Goal: Task Accomplishment & Management: Complete application form

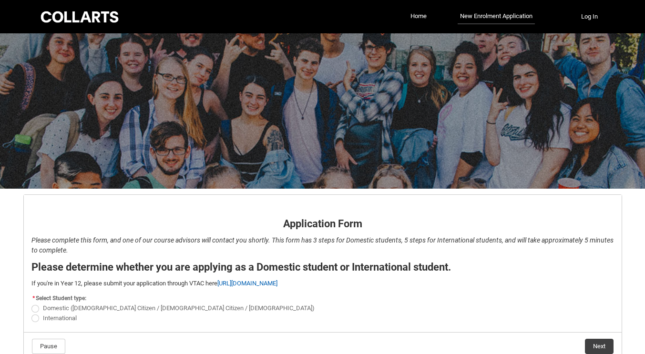
scroll to position [51, 0]
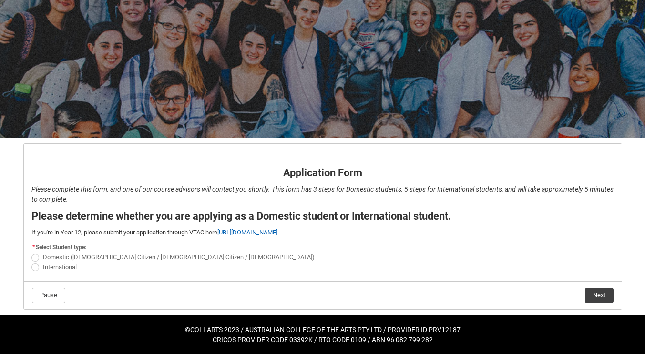
click at [34, 257] on span "REDU_Application_Form_for_Applicant flow" at bounding box center [35, 258] width 8 height 8
click at [31, 253] on input "Domestic ([DEMOGRAPHIC_DATA] Citizen / [DEMOGRAPHIC_DATA] Citizen / [DEMOGRAPHI…" at bounding box center [31, 252] width 0 height 0
radio input "true"
click at [592, 296] on button "Next" at bounding box center [599, 295] width 29 height 15
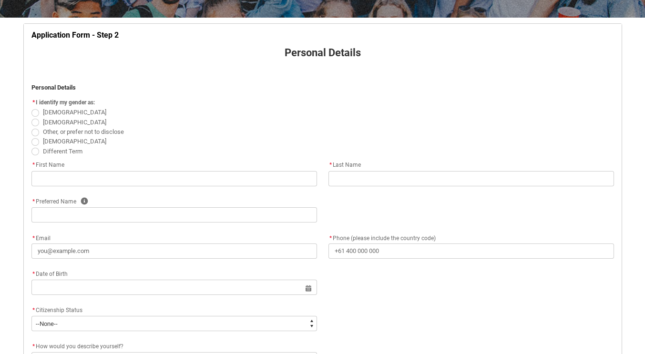
scroll to position [179, 0]
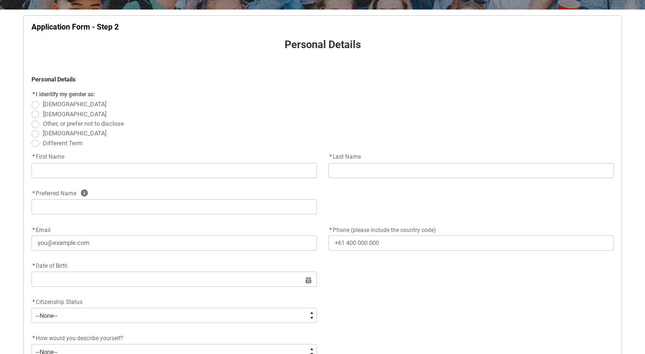
click at [34, 114] on span "REDU_Application_Form_for_Applicant flow" at bounding box center [35, 115] width 8 height 8
click at [31, 109] on input "[DEMOGRAPHIC_DATA]" at bounding box center [31, 109] width 0 height 0
radio input "true"
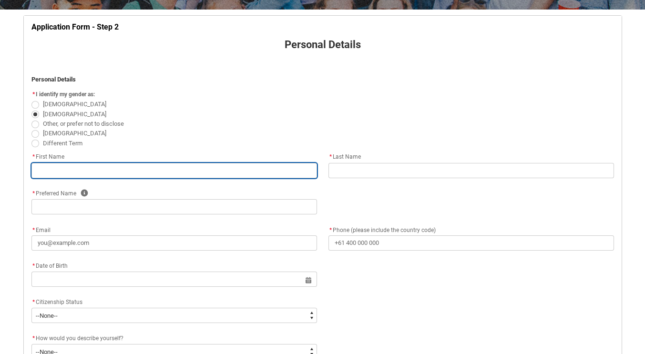
click at [74, 167] on input "REDU_Application_Form_for_Applicant flow" at bounding box center [174, 170] width 286 height 15
type lightning-primitive-input-simple "[PERSON_NAME]"
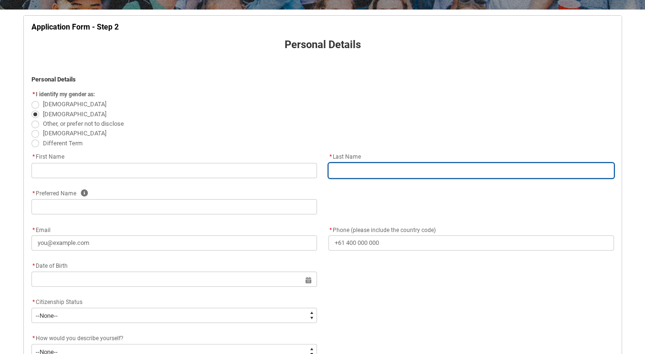
type lightning-primitive-input-simple "[PERSON_NAME]"
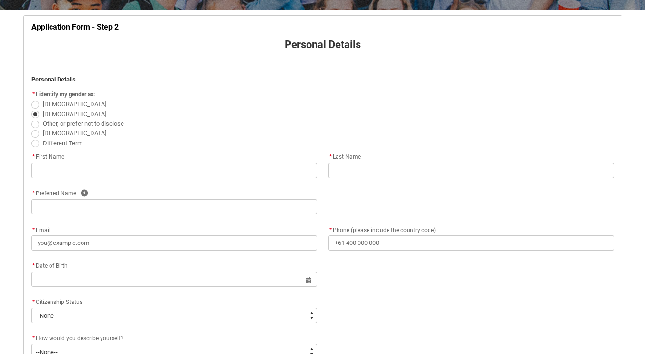
type lightning-primitive-input-simple "[PERSON_NAME]"
type lightning-primitive-input-simple "[PHONE_NUMBER]"
type lightning-primitive-input-simple "21 Shadycroft Retreat"
type lightning-primitive-input-simple "Dianella"
type lightning-primitive-input-simple "6059"
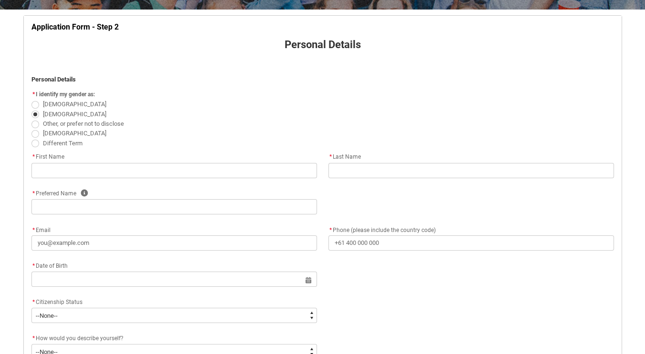
type lightning-primitive-input-simple "WA"
type lightning-select "Country_Choice.1101"
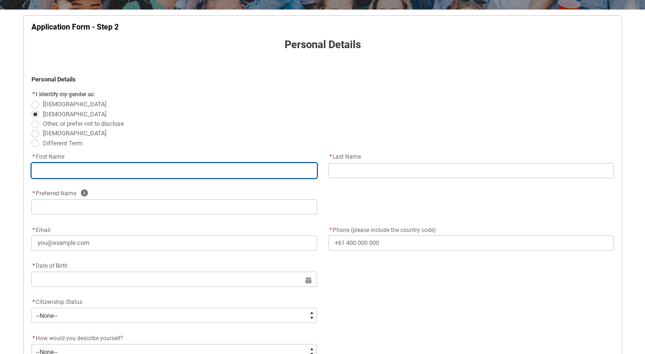
type input "[PERSON_NAME]"
type input "[PHONE_NUMBER]"
type input "21 Shadycroft Retreat"
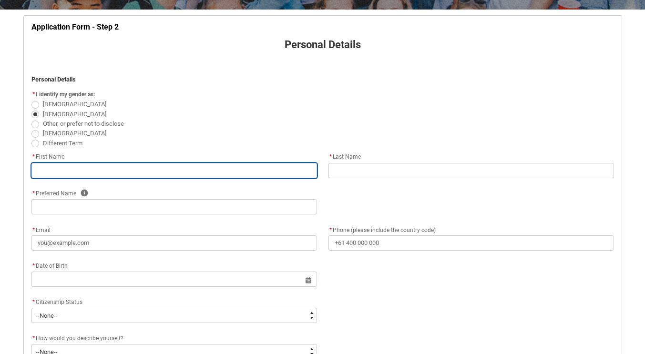
type input "Dianella"
type input "6059"
type input "WA"
select select "Country_Choice.1101"
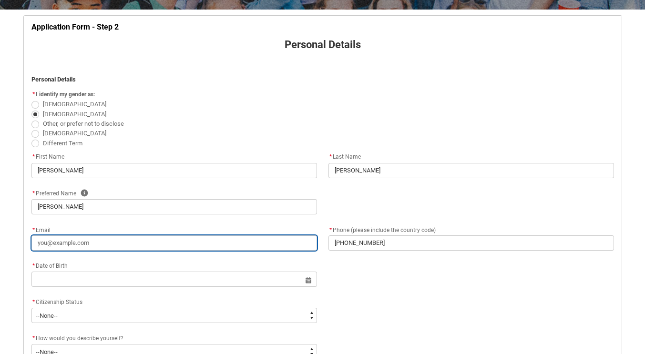
click at [121, 243] on input "* Email" at bounding box center [174, 243] width 286 height 15
type lightning-primitive-input-simple "m"
type input "m"
type lightning-primitive-input-simple "mv"
type input "mv"
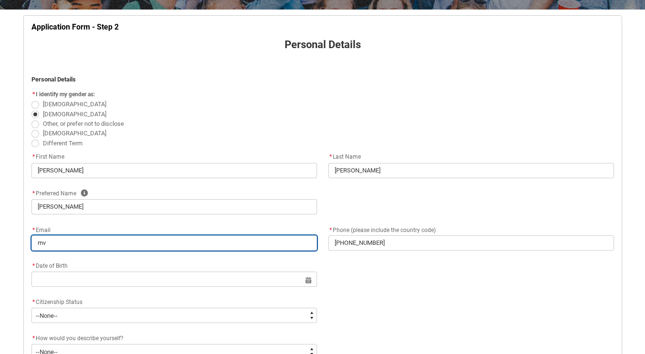
type lightning-primitive-input-simple "mvk"
type input "mvk"
type lightning-primitive-input-simple "mvke"
type input "mvke"
type lightning-primitive-input-simple "mvkei"
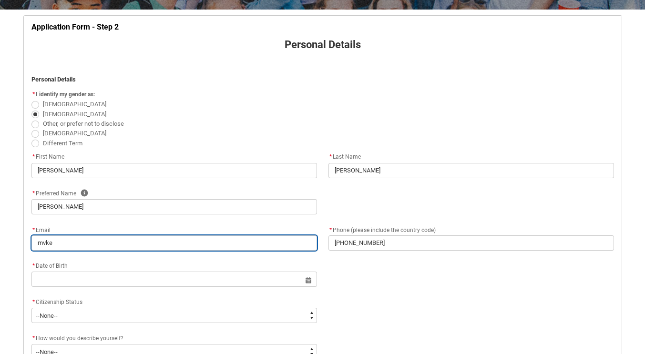
type input "mvkei"
type lightning-primitive-input-simple "mvke"
type input "mvke"
type lightning-primitive-input-simple "mvkez"
type input "mvkez"
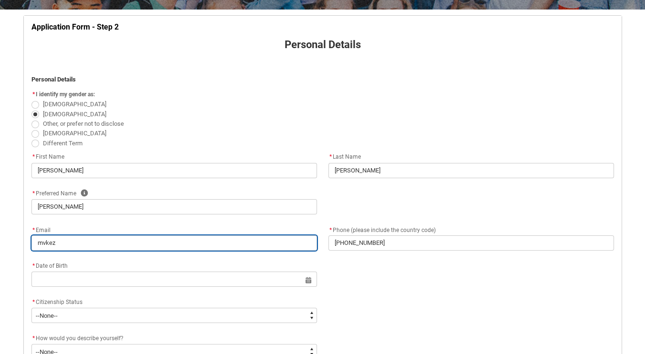
type lightning-primitive-input-simple "mvkezi"
type input "mvkezi"
type lightning-primitive-input-simple "mvkezic"
type input "mvkezic"
type lightning-primitive-input-simple "mvkezic@"
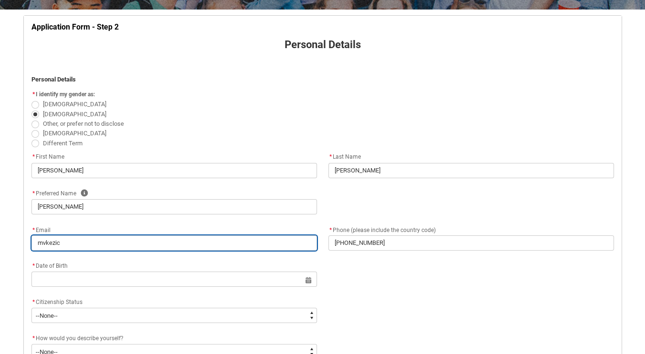
type input "mvkezic@"
type lightning-primitive-input-simple "mvkezic@g"
type input "mvkezic@g"
type lightning-primitive-input-simple "mvkezic@gm"
type input "mvkezic@gm"
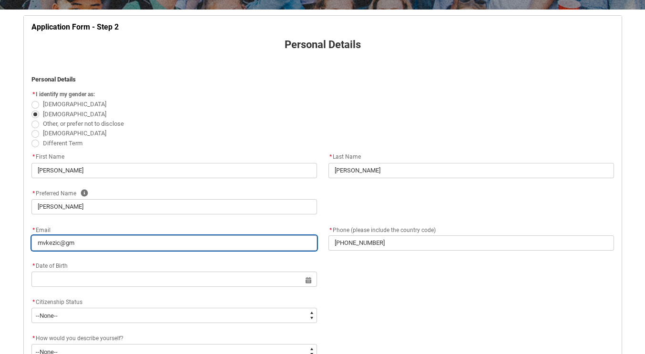
type lightning-primitive-input-simple "mvkezic@gma"
type input "mvkezic@gma"
type lightning-primitive-input-simple "mvkezic@gmai"
type input "mvkezic@gmai"
type lightning-primitive-input-simple "[EMAIL_ADDRESS]"
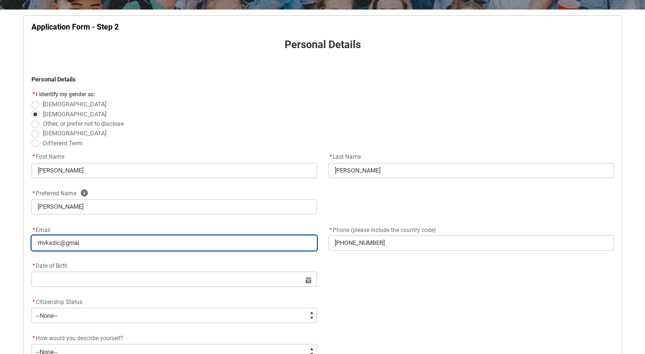
type input "[EMAIL_ADDRESS]"
type lightning-primitive-input-simple "[EMAIL_ADDRESS]."
type input "[EMAIL_ADDRESS]."
type lightning-primitive-input-simple "mvkezic@gmail.c"
type input "mvkezic@gmail.c"
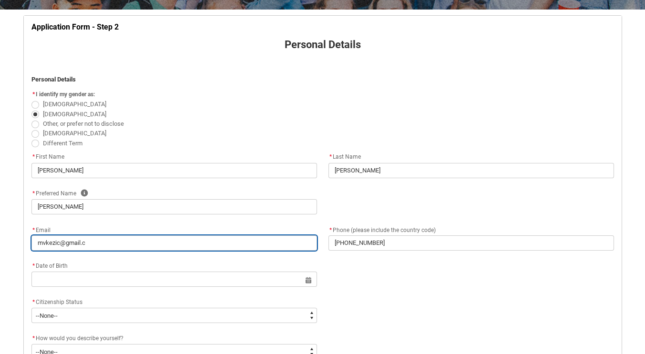
type lightning-primitive-input-simple "[EMAIL_ADDRESS][DOMAIN_NAME]"
type input "[EMAIL_ADDRESS][DOMAIN_NAME]"
type lightning-primitive-input-simple "[EMAIL_ADDRESS][DOMAIN_NAME]"
type input "[EMAIL_ADDRESS][DOMAIN_NAME]"
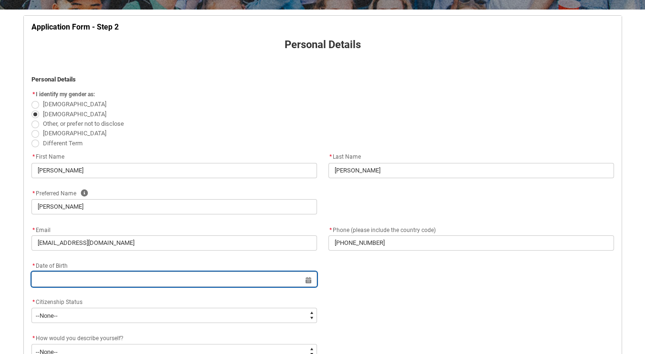
click at [124, 278] on input "REDU_Application_Form_for_Applicant flow" at bounding box center [174, 279] width 286 height 15
select select "2025"
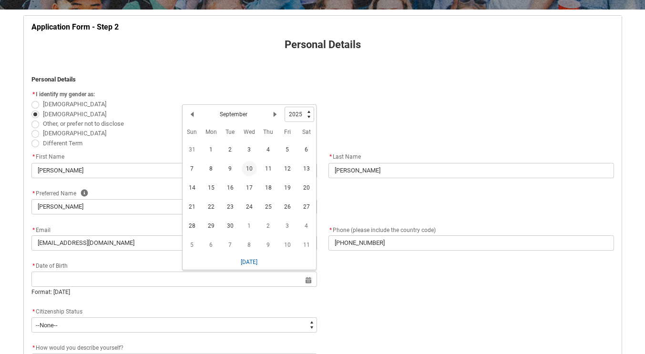
click at [230, 114] on h2 "September" at bounding box center [234, 114] width 28 height 9
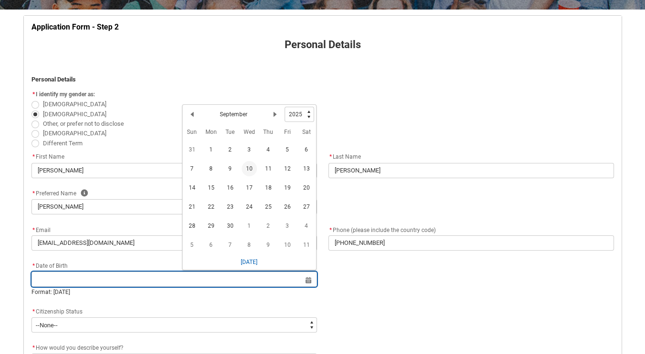
click at [113, 284] on input "REDU_Application_Form_for_Applicant flow" at bounding box center [174, 279] width 286 height 15
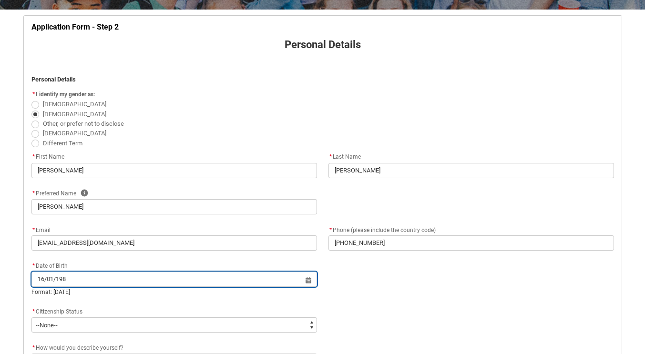
type input "[DATE]"
type lightning-datepicker "[DATE]"
type lightning-input "[DATE]"
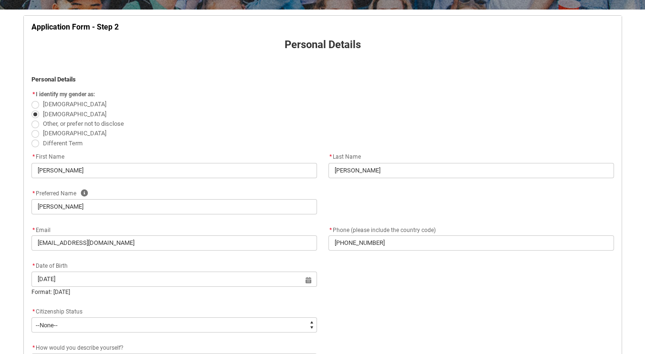
click at [133, 303] on div "* Date of Birth [DEMOGRAPHIC_DATA] Select a date for Format: [DATE]" at bounding box center [323, 283] width 594 height 46
type input "[DATE]"
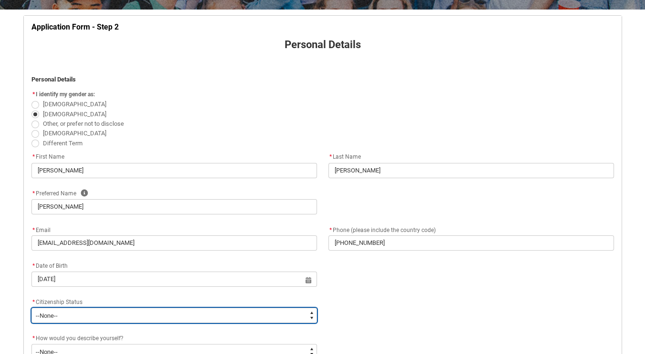
click at [143, 318] on select "--None-- [DEMOGRAPHIC_DATA] Humanitarian Visa [DEMOGRAPHIC_DATA] citizen Other …" at bounding box center [174, 315] width 286 height 15
type lightning-select "Citizenship.1"
click at [31, 308] on select "--None-- [DEMOGRAPHIC_DATA] Humanitarian Visa [DEMOGRAPHIC_DATA] citizen Other …" at bounding box center [174, 315] width 286 height 15
select select "Citizenship.1"
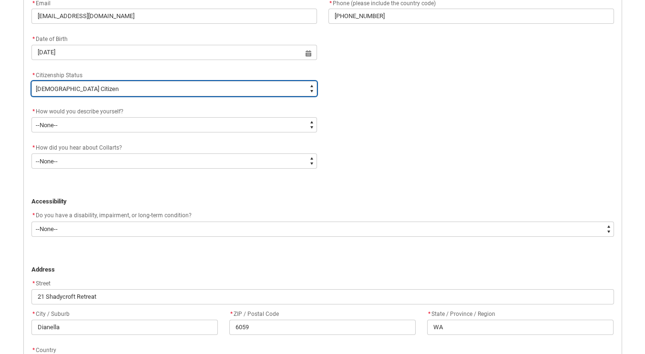
scroll to position [410, 0]
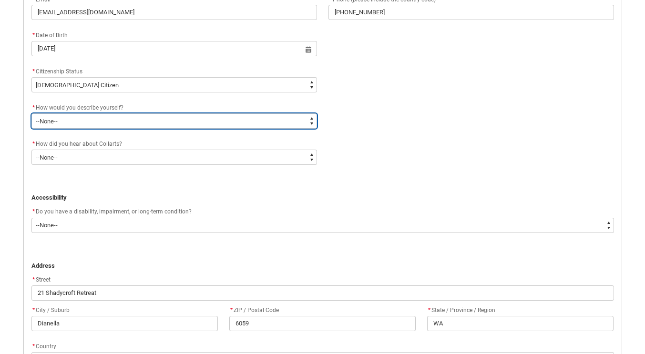
click at [313, 116] on select "--None-- I'm currently in Year 12 and planning what I'll do after school I've c…" at bounding box center [174, 120] width 286 height 15
type lightning-select "HSLC_Domestic_d"
click at [31, 113] on select "--None-- I'm currently in Year 12 and planning what I'll do after school I've c…" at bounding box center [174, 120] width 286 height 15
select select "HSLC_Domestic_d"
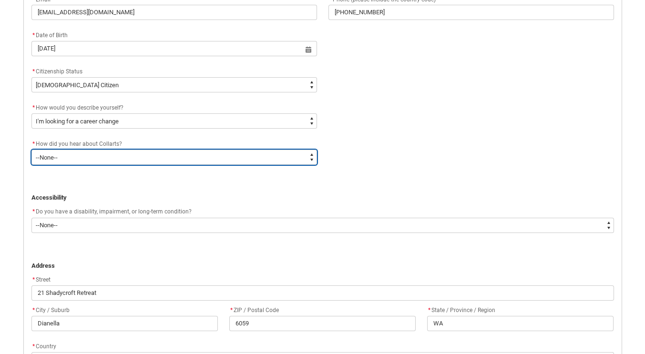
click at [285, 157] on select "--None-- Advertising - Facebook Advertising - Google Advertising - Instagram Ad…" at bounding box center [174, 157] width 286 height 15
type lightning-select "Heard_About_Collarts_[DOMAIN_NAME] Search (Google)"
click at [31, 150] on select "--None-- Advertising - Facebook Advertising - Google Advertising - Instagram Ad…" at bounding box center [174, 157] width 286 height 15
select select "Heard_About_Collarts_[DOMAIN_NAME] Search (Google)"
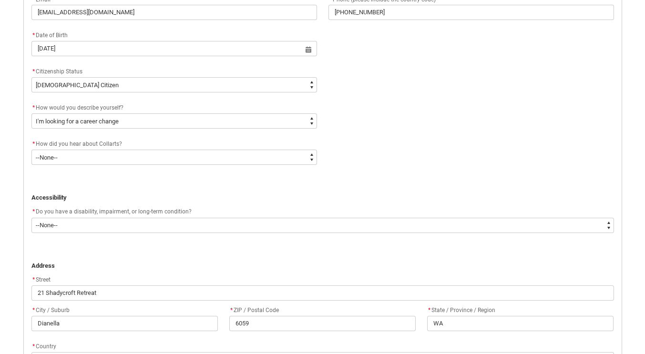
click at [356, 189] on p "REDU_Application_Form_for_Applicant flow" at bounding box center [322, 189] width 583 height 10
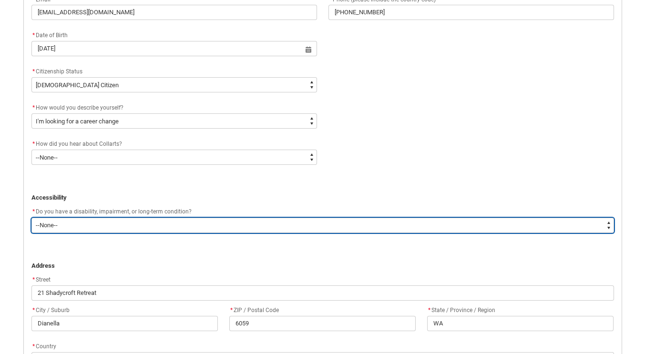
click at [378, 221] on select "--None-- Yes No" at bounding box center [322, 225] width 583 height 15
type lightning-select "No_TextChoice"
click at [31, 218] on select "--None-- Yes No" at bounding box center [322, 225] width 583 height 15
select select "No_TextChoice"
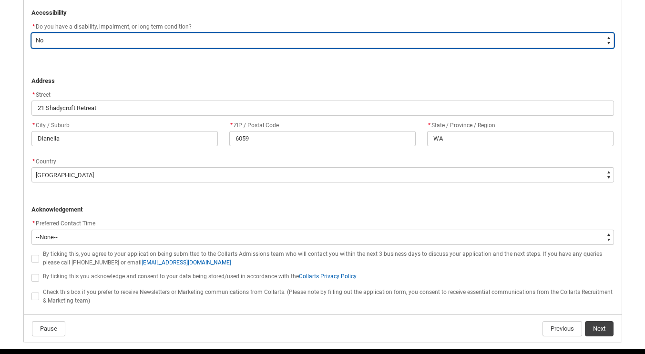
scroll to position [628, 0]
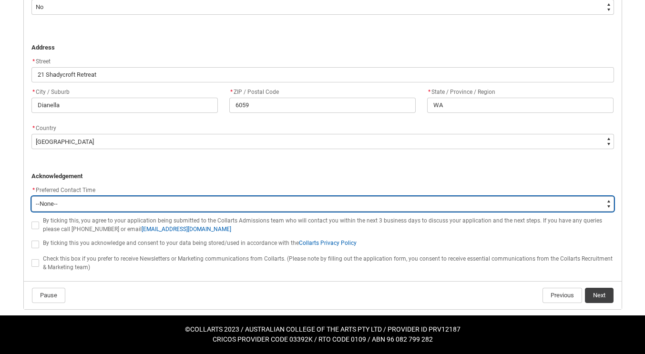
click at [603, 202] on select "--None-- Morning (9:00AM-12:00PM) Afternoon (12:00PM-5:00PM)" at bounding box center [322, 203] width 583 height 15
type lightning-select "P_Contact_Time_Morning"
click at [31, 196] on select "--None-- Morning (9:00AM-12:00PM) Afternoon (12:00PM-5:00PM)" at bounding box center [322, 203] width 583 height 15
select select "P_Contact_Time_Morning"
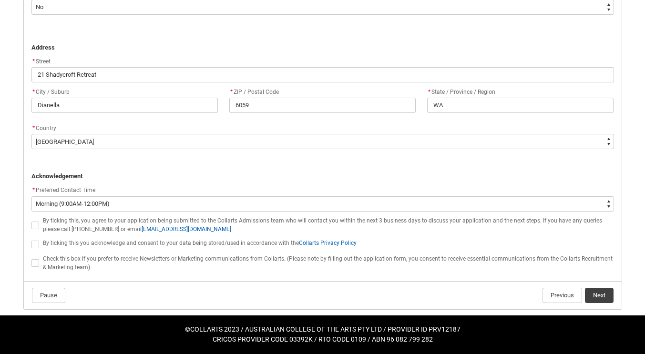
click at [35, 224] on span "REDU_Application_Form_for_Applicant flow" at bounding box center [35, 226] width 8 height 8
click at [31, 220] on input "REDU_Application_Form_for_Applicant flow" at bounding box center [31, 220] width 0 height 0
type lightning-input "true"
checkbox input "true"
click at [36, 243] on span "REDU_Application_Form_for_Applicant flow" at bounding box center [35, 245] width 8 height 8
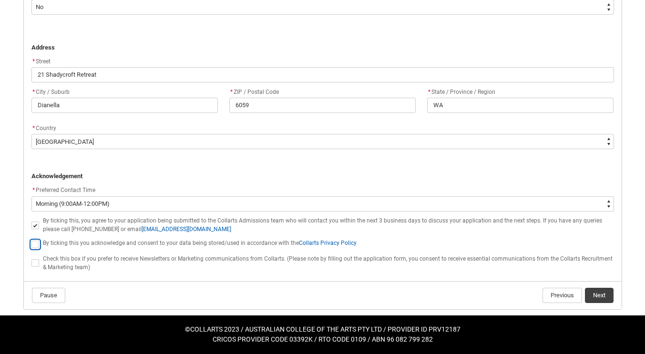
click at [31, 239] on input "REDU_Application_Form_for_Applicant flow" at bounding box center [31, 239] width 0 height 0
type lightning-input "true"
checkbox input "true"
click at [36, 262] on span "REDU_Application_Form_for_Applicant flow" at bounding box center [35, 263] width 8 height 8
click at [31, 258] on input "REDU_Application_Form_for_Applicant flow" at bounding box center [31, 258] width 0 height 0
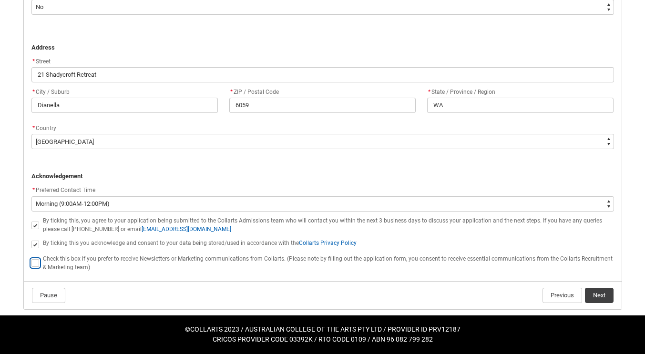
type lightning-input "true"
checkbox input "true"
click at [596, 292] on button "Next" at bounding box center [599, 295] width 29 height 15
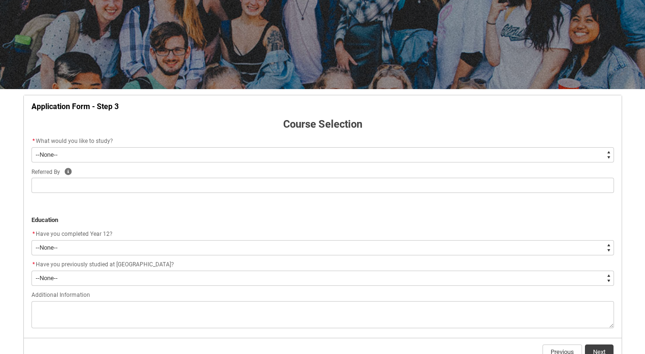
scroll to position [156, 0]
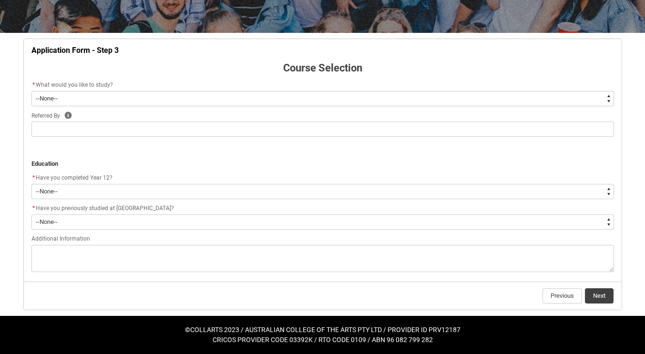
click at [592, 98] on select "--None-- Diploma Bachelor Post Graduate" at bounding box center [322, 98] width 583 height 15
type lightning-select "WhichDegree_Bachelor"
click at [31, 91] on select "--None-- Diploma Bachelor Post Graduate" at bounding box center [322, 98] width 583 height 15
select select "WhichDegree_Bachelor"
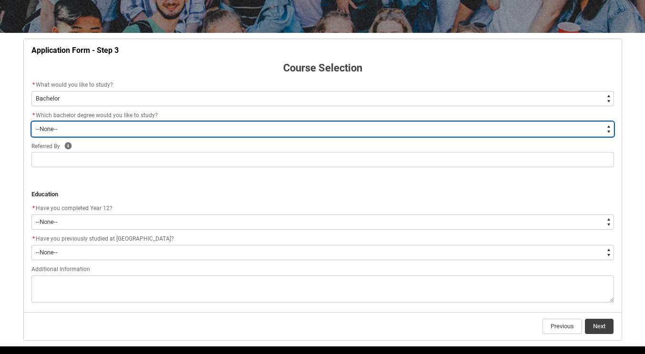
click at [605, 126] on select "--None-- Bachelor of 2D Animation Bachelor of Applied Business (Entertainment M…" at bounding box center [322, 129] width 583 height 15
type lightning-select "ProgramChoice_Degree.001OZ000003zQ0hYAE"
click at [31, 122] on select "--None-- Bachelor of 2D Animation Bachelor of Applied Business (Entertainment M…" at bounding box center [322, 129] width 583 height 15
select select "ProgramChoice_Degree.001OZ000003zQ0hYAE"
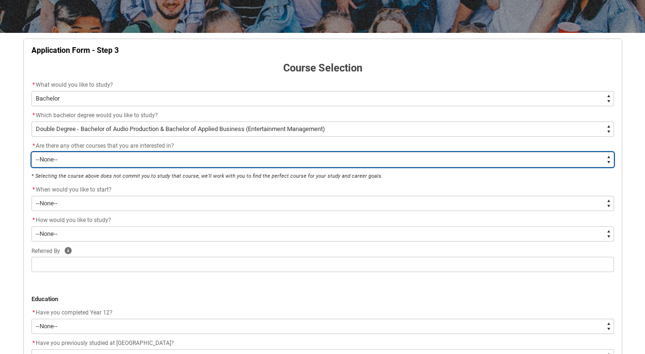
click at [360, 156] on select "--None-- Yes No" at bounding box center [322, 159] width 583 height 15
type lightning-select "Yes_TextChoice"
click at [31, 152] on select "--None-- Yes No" at bounding box center [322, 159] width 583 height 15
select select "Yes_TextChoice"
click at [361, 161] on select "--None-- Yes No" at bounding box center [322, 159] width 583 height 15
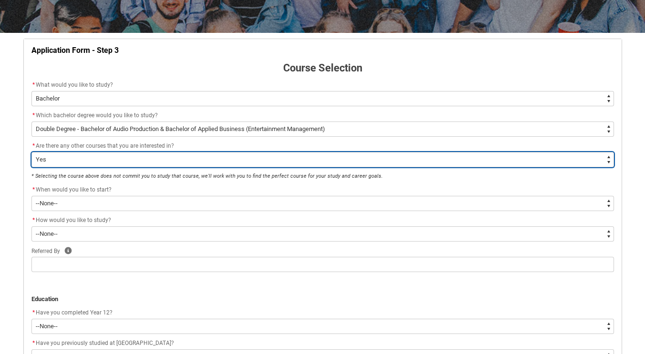
type lightning-select "No_TextChoice"
click at [31, 152] on select "--None-- Yes No" at bounding box center [322, 159] width 583 height 15
select select "No_TextChoice"
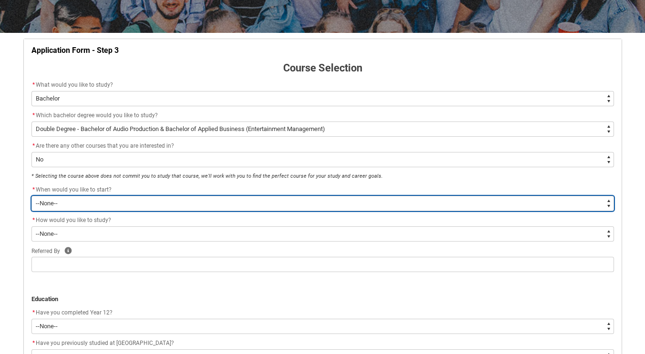
click at [362, 205] on select "--None-- Trimester 1 2026, starting [DATE] Trimester 3 2025, starting [DATE]" at bounding box center [322, 203] width 583 height 15
type lightning-select "Starting_Term.a0pI70000004aTYIAY"
click at [31, 196] on select "--None-- Trimester 1 2026, starting [DATE] Trimester 3 2025, starting [DATE]" at bounding box center [322, 203] width 583 height 15
select select "Starting_Term.a0pI70000004aTYIAY"
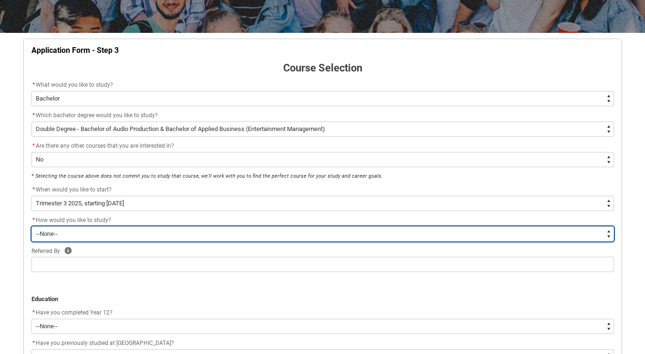
click at [362, 236] on select "--None-- On-campus Online" at bounding box center [322, 233] width 583 height 15
type lightning-select "WhichStudyMethod_Online"
click at [31, 226] on select "--None-- On-campus Online" at bounding box center [322, 233] width 583 height 15
select select "WhichStudyMethod_Online"
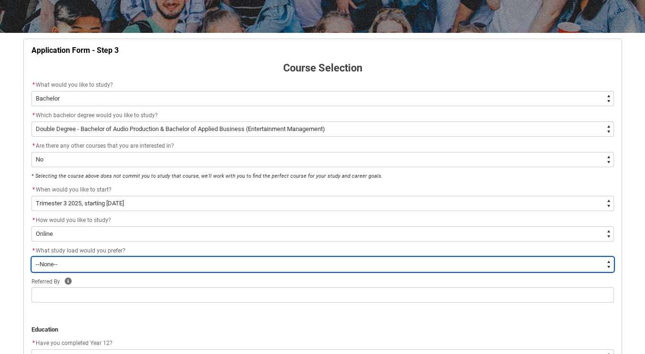
click at [355, 264] on select "--None-- Full-time Part-time" at bounding box center [322, 264] width 583 height 15
type lightning-select "WhichStudyLoad_PartTime"
click at [31, 257] on select "--None-- Full-time Part-time" at bounding box center [322, 264] width 583 height 15
select select "WhichStudyLoad_PartTime"
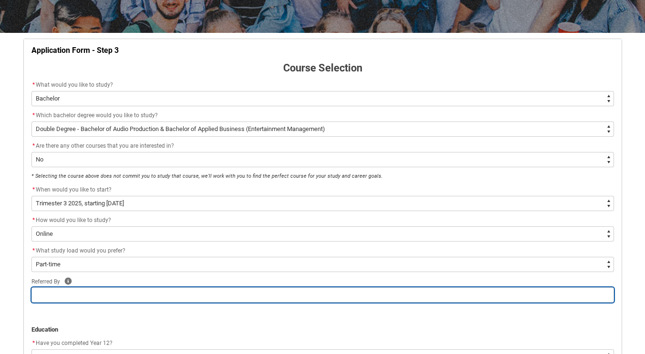
click at [352, 301] on input "REDU_Application_Form_for_Applicant flow" at bounding box center [322, 294] width 583 height 15
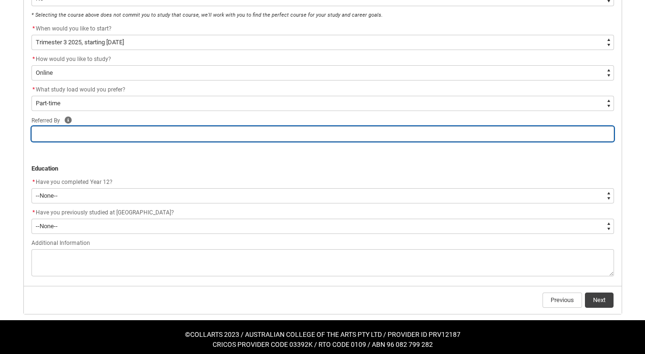
scroll to position [322, 0]
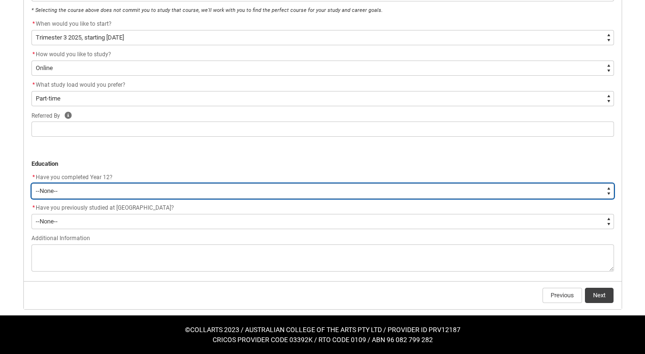
click at [461, 197] on select "--None-- Yes No Other" at bounding box center [322, 191] width 583 height 15
type lightning-select "Year_12_Completition.Yes"
click at [31, 184] on select "--None-- Yes No Other" at bounding box center [322, 191] width 583 height 15
select select "Year_12_Completition.Yes"
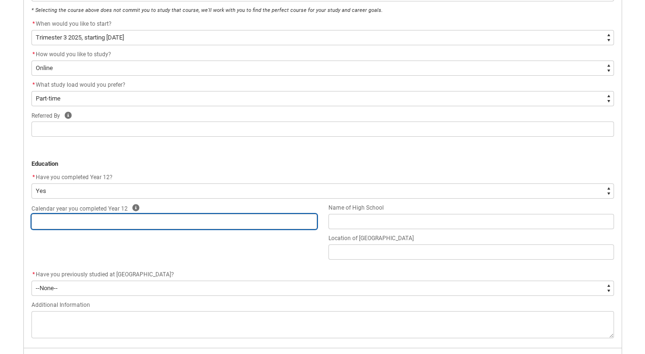
click at [247, 226] on input "REDU_Application_Form_for_Applicant flow" at bounding box center [174, 221] width 286 height 15
type lightning-primitive-input-simple "2006"
type input "2006"
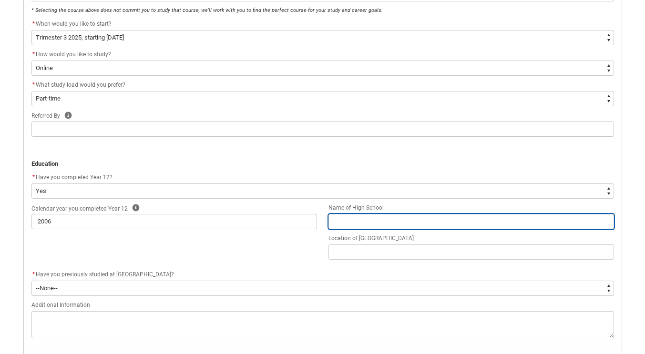
click at [353, 220] on input "REDU_Application_Form_for_Applicant flow" at bounding box center [471, 221] width 286 height 15
type lightning-primitive-input-simple "[PERSON_NAME][GEOGRAPHIC_DATA]"
type input "[PERSON_NAME][GEOGRAPHIC_DATA]"
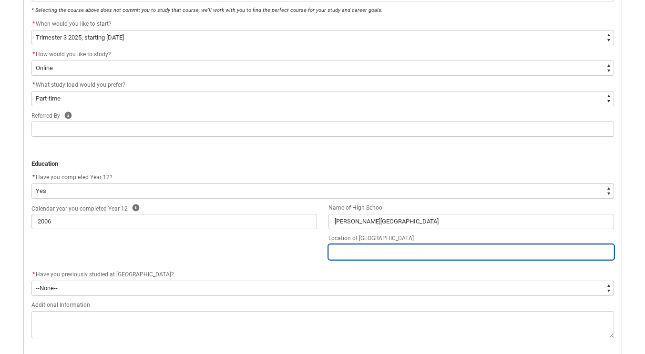
click at [398, 253] on input "REDU_Application_Form_for_Applicant flow" at bounding box center [471, 252] width 286 height 15
type lightning-primitive-input-simple "[PERSON_NAME] Perth"
type input "[PERSON_NAME] Perth"
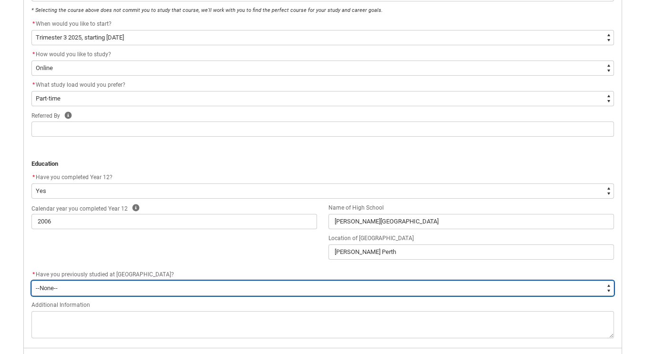
click at [385, 288] on select "--None-- Yes No" at bounding box center [322, 288] width 583 height 15
type lightning-select "[URL][DOMAIN_NAME]"
click at [31, 281] on select "--None-- Yes No" at bounding box center [322, 288] width 583 height 15
select select "[URL][DOMAIN_NAME]"
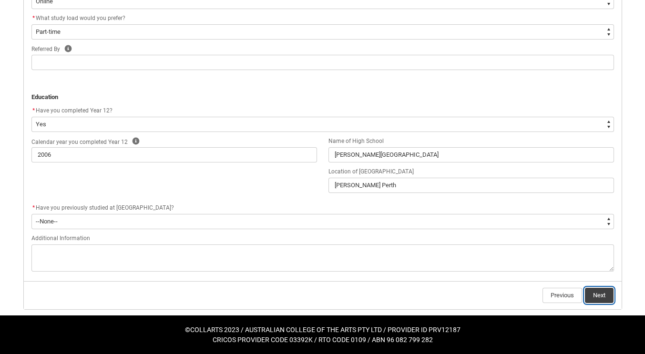
click at [600, 295] on button "Next" at bounding box center [599, 295] width 29 height 15
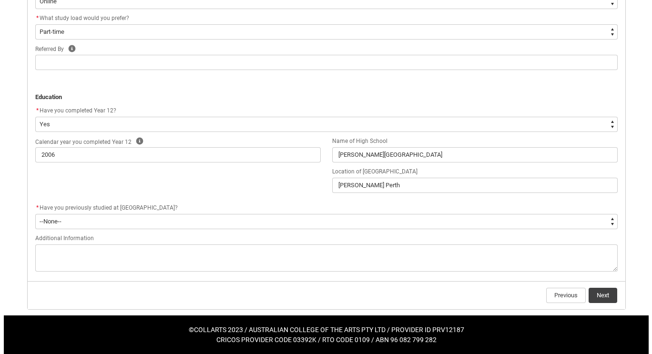
scroll to position [0, 0]
